Goal: Task Accomplishment & Management: Manage account settings

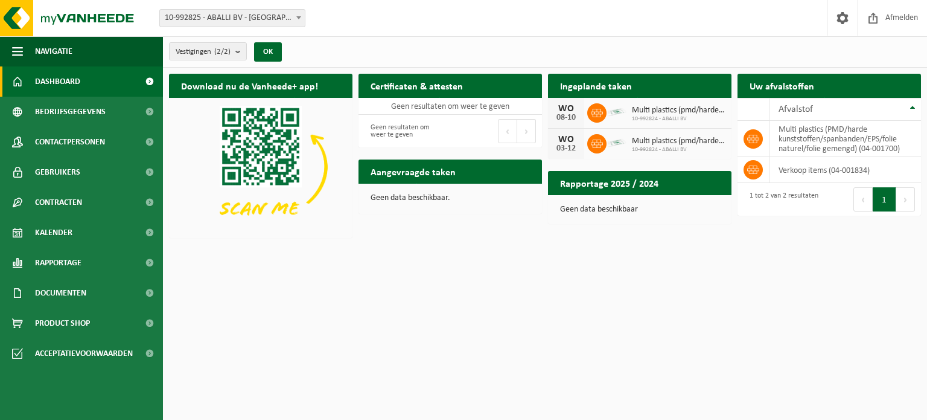
click at [568, 144] on div "03-12" at bounding box center [566, 148] width 24 height 8
click at [603, 138] on icon at bounding box center [597, 144] width 12 height 12
click at [658, 138] on span "Multi plastics (pmd/harde kunststoffen/spanbanden/eps/folie naturel/folie gemen…" at bounding box center [679, 141] width 94 height 10
click at [673, 135] on div "Multi plastics (pmd/harde kunststoffen/spanbanden/eps/folie naturel/folie gemen…" at bounding box center [676, 144] width 100 height 19
click at [673, 139] on span "Multi plastics (pmd/harde kunststoffen/spanbanden/eps/folie naturel/folie gemen…" at bounding box center [679, 141] width 94 height 10
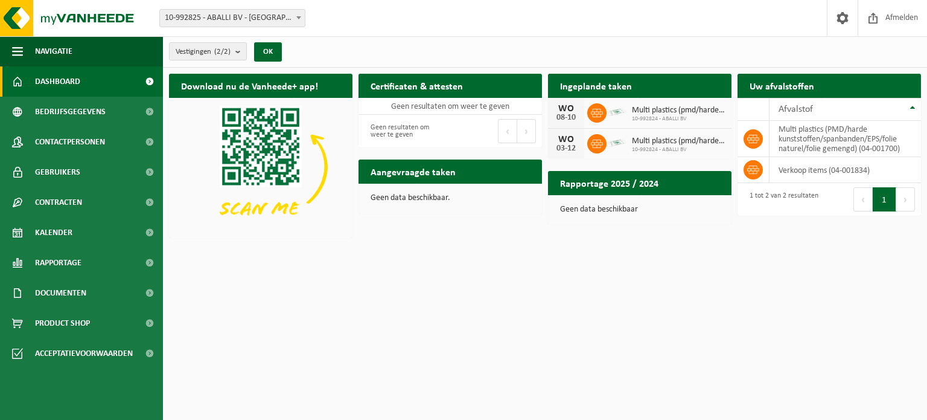
click at [562, 139] on div "WO" at bounding box center [566, 140] width 24 height 10
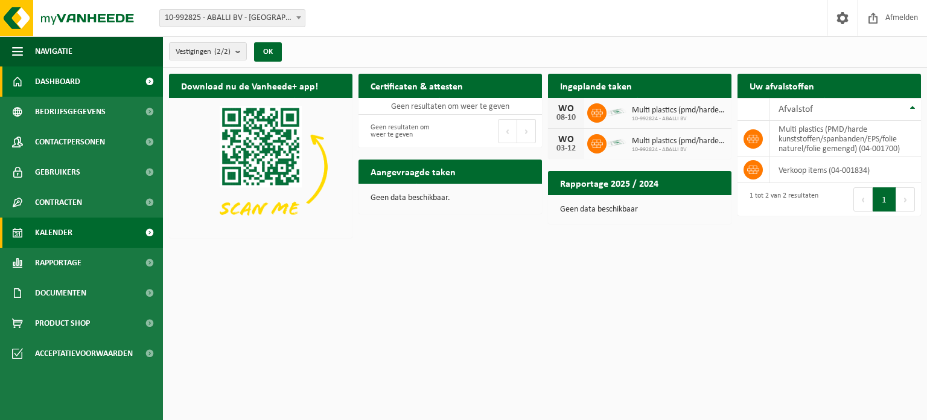
click at [101, 231] on link "Kalender" at bounding box center [81, 232] width 163 height 30
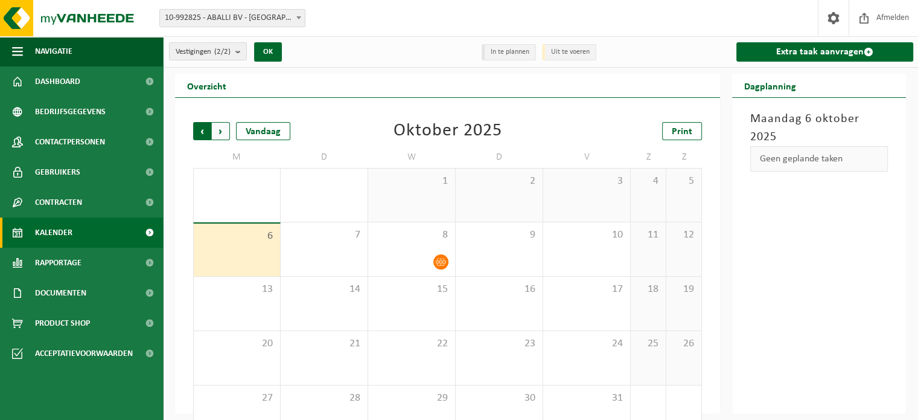
click at [225, 134] on span "Volgende" at bounding box center [221, 131] width 18 height 18
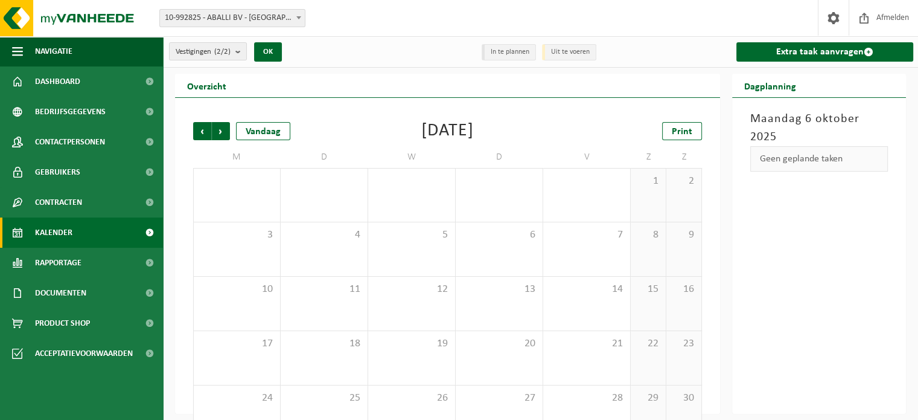
click at [225, 134] on span "Volgende" at bounding box center [221, 131] width 18 height 18
click at [440, 206] on icon at bounding box center [441, 207] width 10 height 7
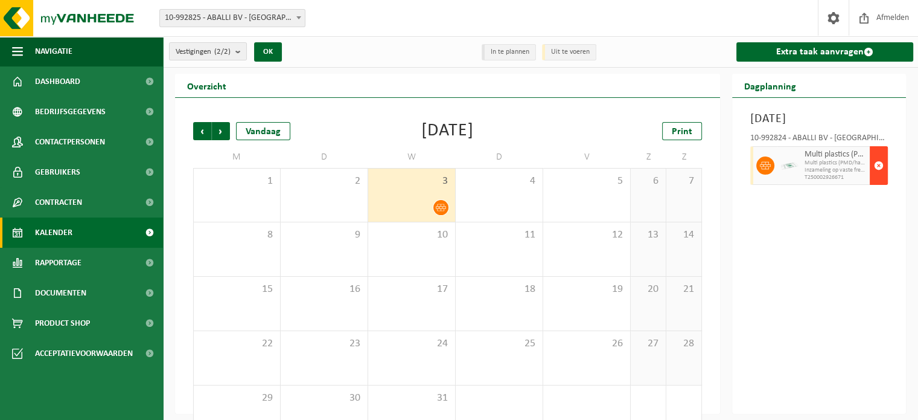
click at [883, 178] on span "button" at bounding box center [879, 165] width 10 height 24
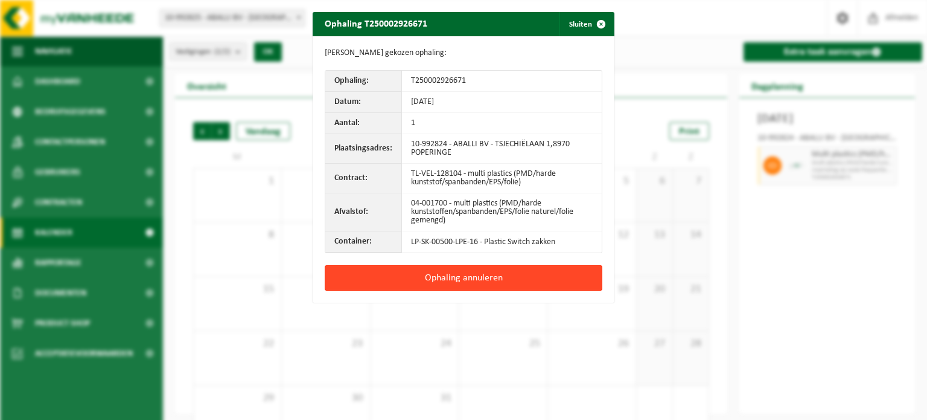
click at [481, 271] on button "Ophaling annuleren" at bounding box center [464, 277] width 278 height 25
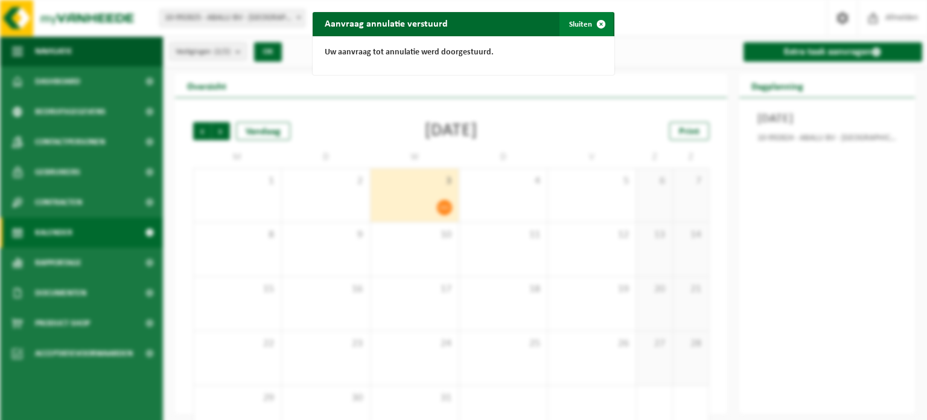
click at [596, 21] on span "button" at bounding box center [601, 24] width 24 height 24
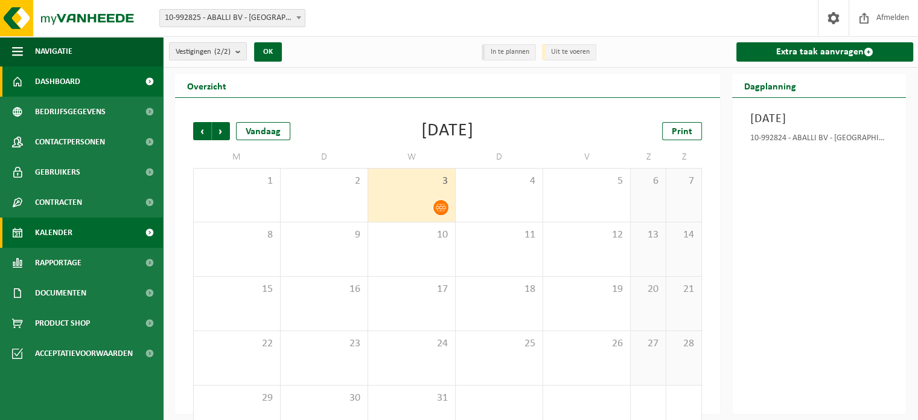
click at [82, 80] on link "Dashboard" at bounding box center [81, 81] width 163 height 30
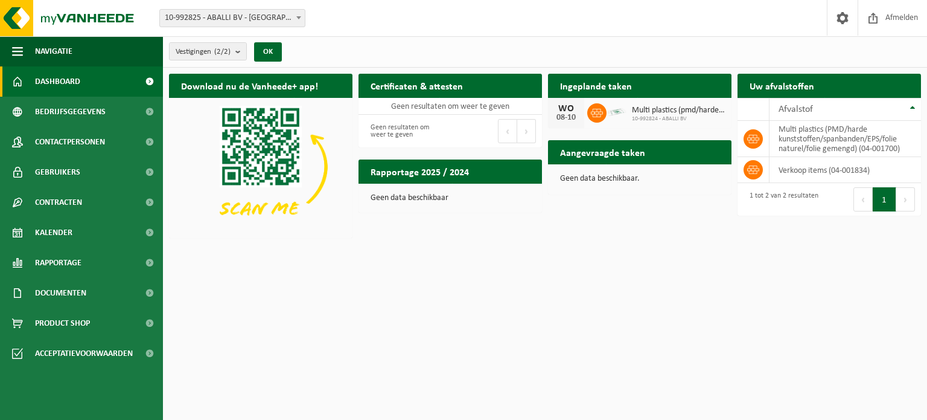
click at [82, 80] on link "Dashboard" at bounding box center [81, 81] width 163 height 30
